Goal: Find contact information: Find contact information

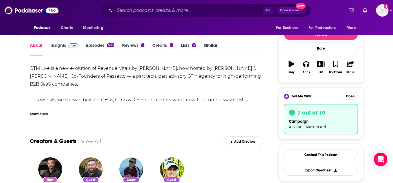
scroll to position [135, 0]
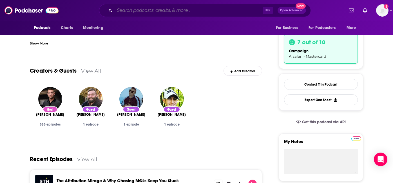
click at [156, 11] on input "Search podcasts, credits, & more..." at bounding box center [189, 10] width 148 height 9
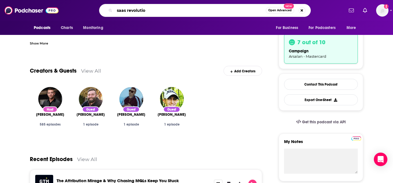
type input "saas revolution"
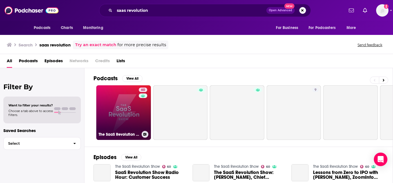
click at [125, 123] on link "60 The SaaS Revolution Show" at bounding box center [123, 112] width 55 height 55
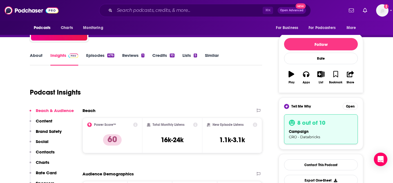
scroll to position [117, 0]
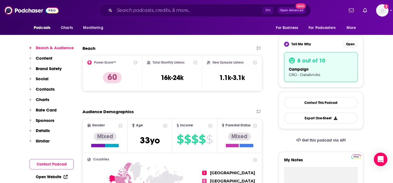
click at [135, 62] on icon at bounding box center [135, 62] width 5 height 5
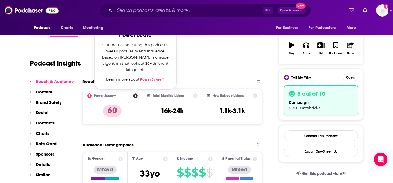
scroll to position [83, 0]
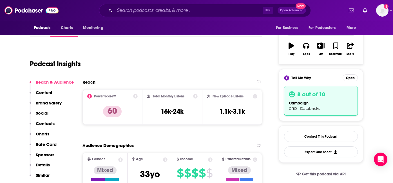
drag, startPoint x: 149, startPoint y: 70, endPoint x: 129, endPoint y: 64, distance: 20.9
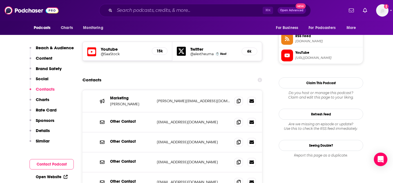
scroll to position [561, 0]
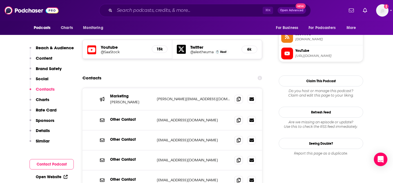
click at [130, 100] on p "[PERSON_NAME]" at bounding box center [131, 102] width 42 height 5
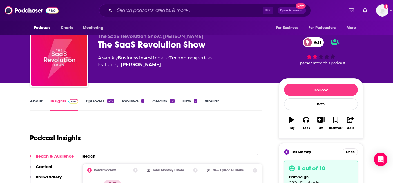
scroll to position [0, 0]
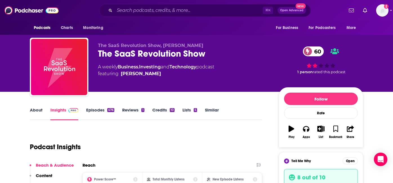
click at [168, 52] on div "The SaaS Revolution Show 60" at bounding box center [184, 53] width 172 height 11
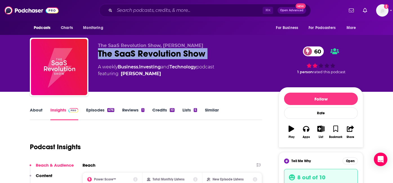
click at [168, 52] on div "The SaaS Revolution Show 60" at bounding box center [184, 53] width 172 height 11
copy div "The SaaS Revolution Show 60"
click at [148, 74] on link "[PERSON_NAME]" at bounding box center [141, 73] width 40 height 7
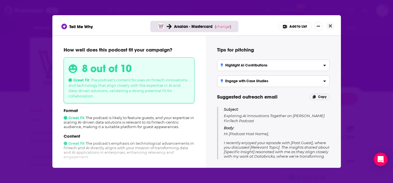
scroll to position [75, 0]
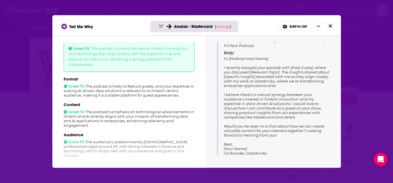
click at [328, 27] on button "Close" at bounding box center [330, 26] width 8 height 7
